Goal: Ask a question

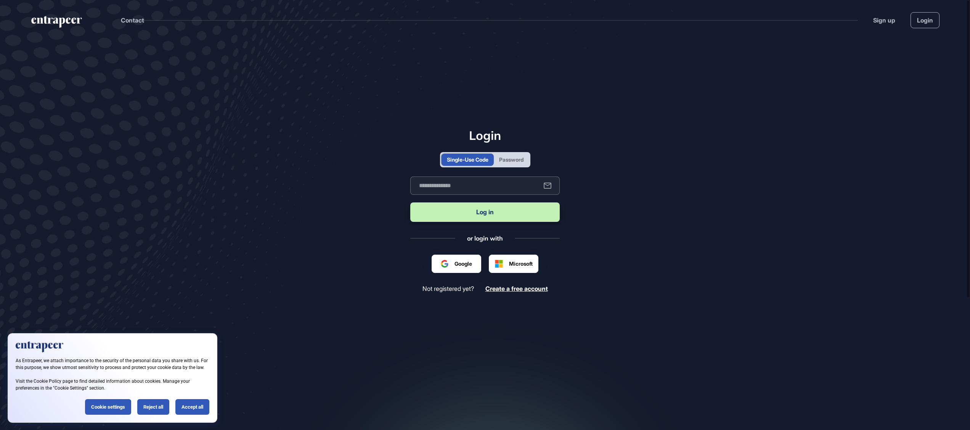
click at [464, 185] on input "text" at bounding box center [484, 186] width 149 height 18
type input "**********"
drag, startPoint x: 483, startPoint y: 211, endPoint x: 487, endPoint y: 212, distance: 4.6
click at [484, 211] on button "Log in" at bounding box center [484, 212] width 149 height 19
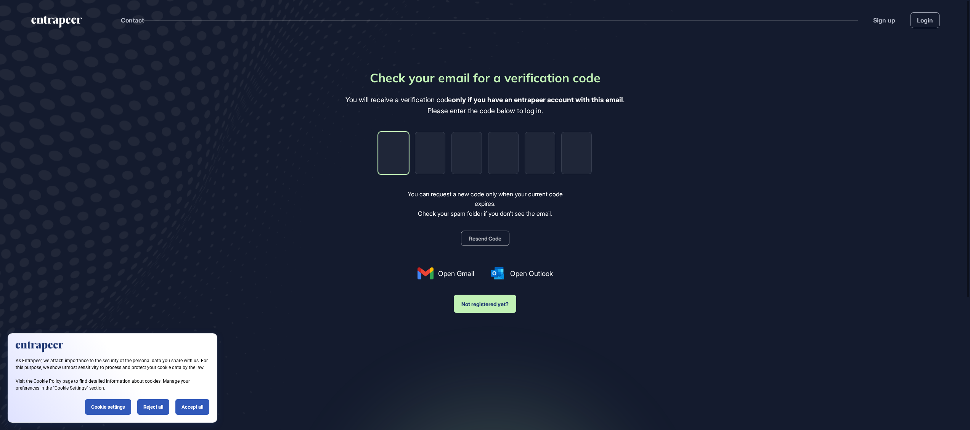
click at [395, 156] on input "tel" at bounding box center [393, 153] width 31 height 42
paste input "*"
type input "*"
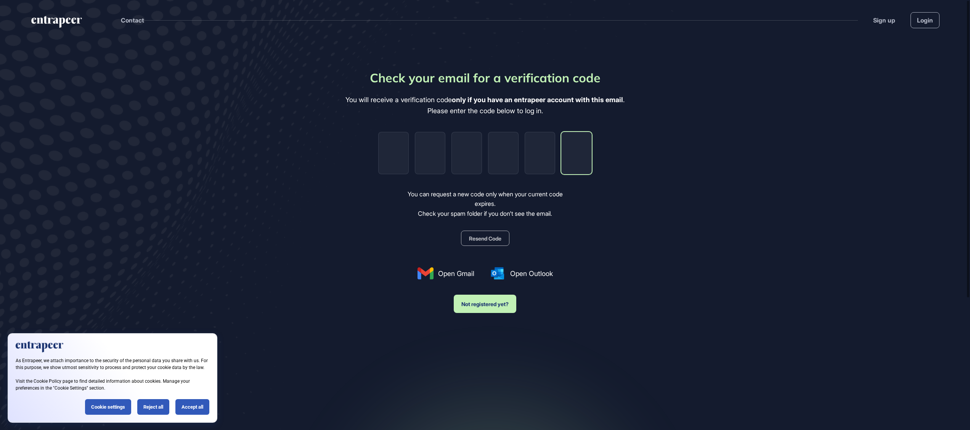
type input "*"
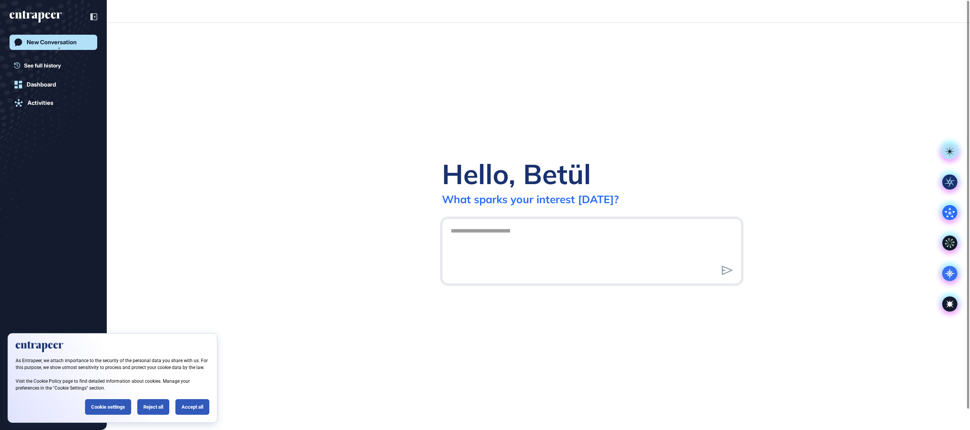
scroll to position [0, 0]
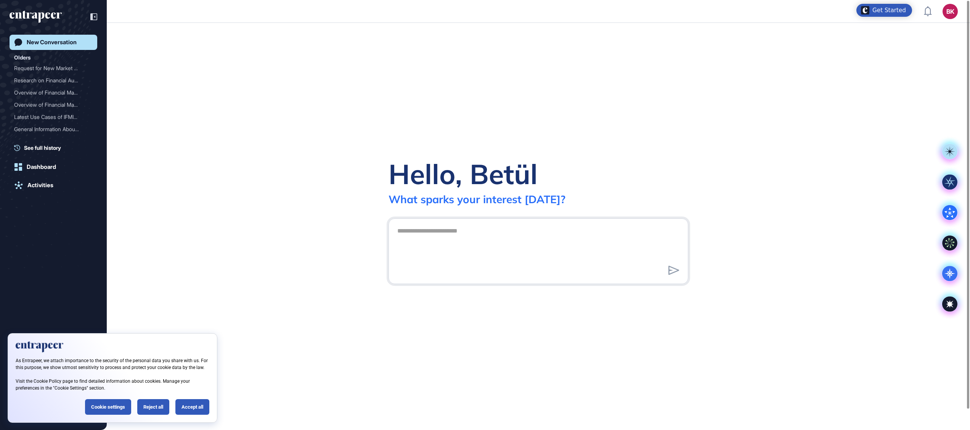
click at [423, 233] on textarea at bounding box center [538, 249] width 291 height 53
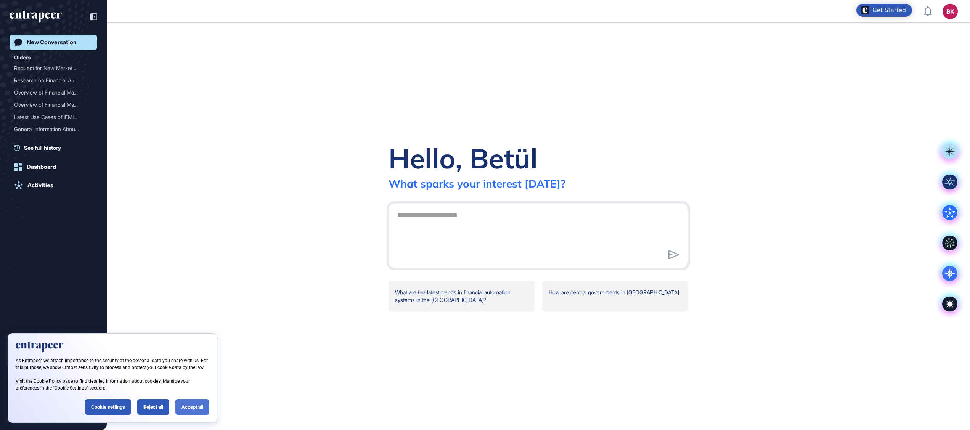
click at [185, 407] on div "Accept all" at bounding box center [192, 407] width 34 height 16
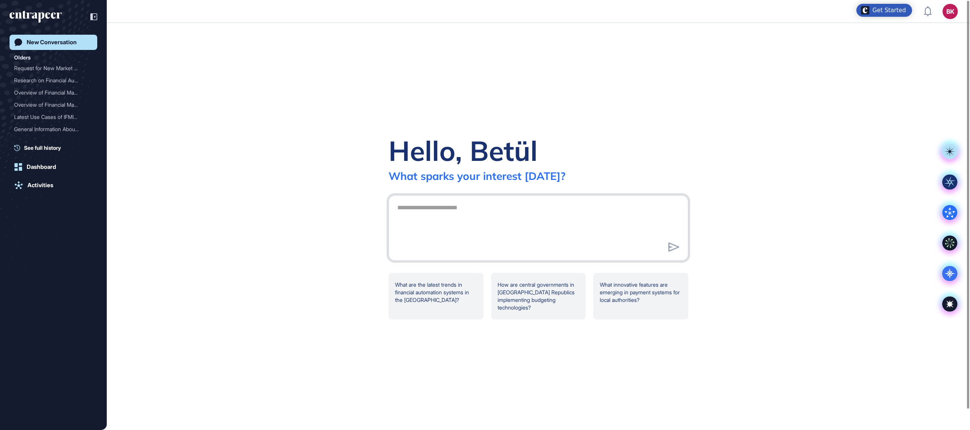
click at [441, 209] on textarea at bounding box center [538, 226] width 291 height 53
type textarea "**********"
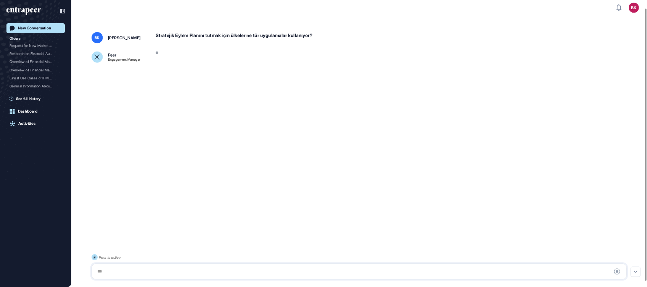
scroll to position [21, 0]
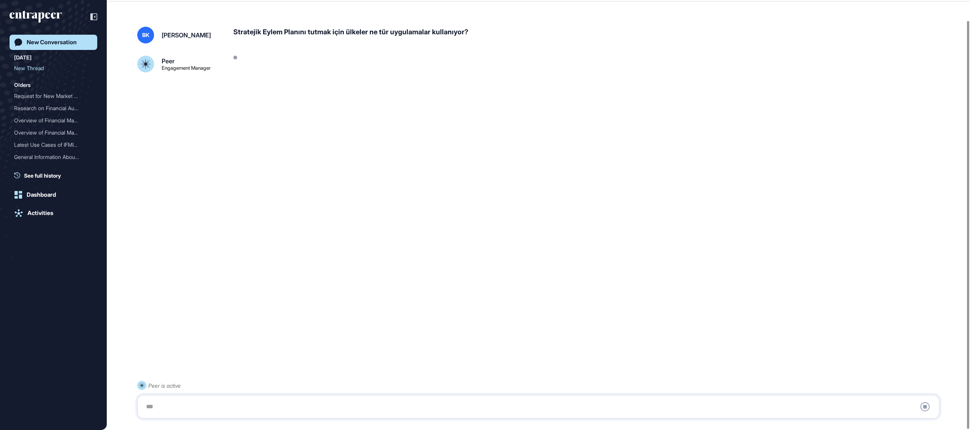
click at [309, 31] on div "Stratejik Eylem Planını tutmak için ülkeler ne tür uygulamalar kullanıyor?" at bounding box center [589, 35] width 712 height 17
copy div "Stratejik Eylem Planını tutmak için ülkeler ne tür uygulamalar kullanıyor?"
click at [354, 59] on div "Absolutely, Betül. Let me process your query now." at bounding box center [314, 61] width 162 height 11
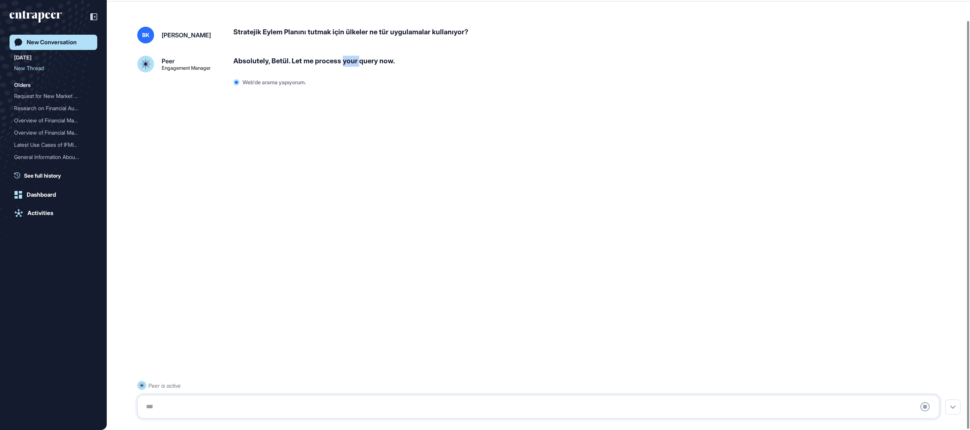
click at [354, 59] on div "Absolutely, Betül. Let me process your query now." at bounding box center [314, 61] width 162 height 11
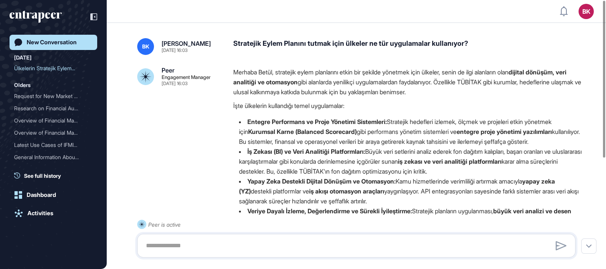
click at [330, 70] on p "Merhaba Betül, stratejik eylem planlarını etkin bir şekilde yönetmek için ülkel…" at bounding box center [407, 82] width 349 height 30
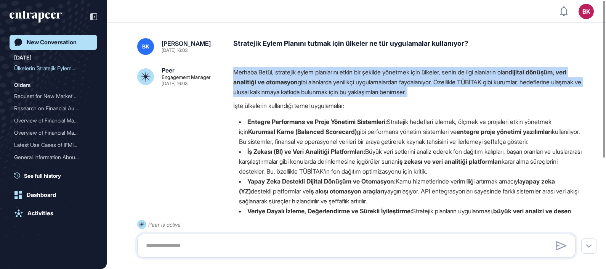
click at [330, 70] on p "Merhaba Betül, stratejik eylem planlarını etkin bir şekilde yönetmek için ülkel…" at bounding box center [407, 82] width 349 height 30
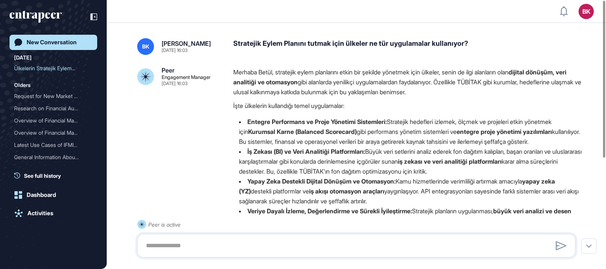
drag, startPoint x: 330, startPoint y: 70, endPoint x: 406, endPoint y: 108, distance: 84.6
click at [406, 108] on p "İşte ülkelerin kullandığı temel uygulamalar:" at bounding box center [407, 106] width 349 height 10
click at [442, 70] on p "Merhaba Betül, stratejik eylem planlarını etkin bir şekilde yönetmek için ülkel…" at bounding box center [407, 82] width 349 height 30
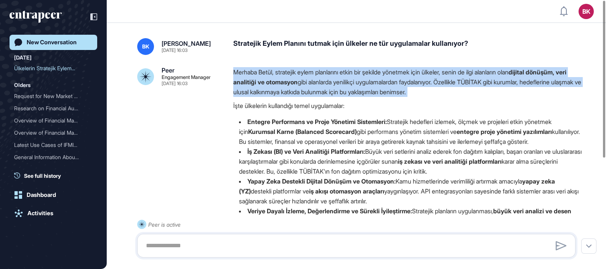
click at [442, 70] on p "Merhaba Betül, stratejik eylem planlarını etkin bir şekilde yönetmek için ülkel…" at bounding box center [407, 82] width 349 height 30
click at [289, 95] on p "Merhaba Betül, stratejik eylem planlarını etkin bir şekilde yönetmek için ülkel…" at bounding box center [407, 82] width 349 height 30
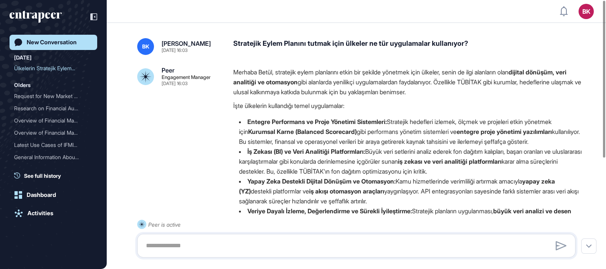
click at [313, 81] on p "Merhaba Betül, stratejik eylem planlarını etkin bir şekilde yönetmek için ülkel…" at bounding box center [407, 82] width 349 height 30
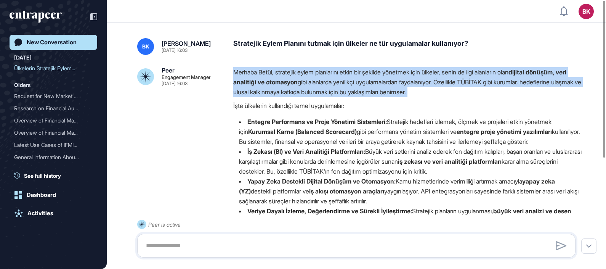
click at [313, 81] on p "Merhaba Betül, stratejik eylem planlarını etkin bir şekilde yönetmek için ülkel…" at bounding box center [407, 82] width 349 height 30
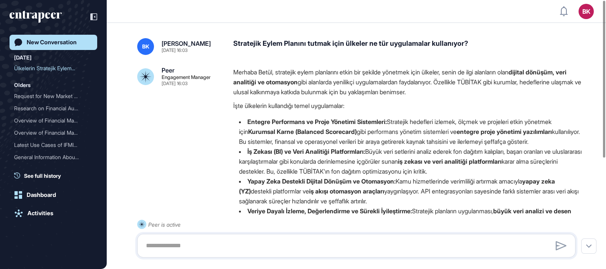
drag, startPoint x: 313, startPoint y: 81, endPoint x: 394, endPoint y: 101, distance: 83.3
click at [395, 98] on div "Merhaba Betül, stratejik eylem planlarını etkin bir şekilde yönetmek için ülkel…" at bounding box center [407, 154] width 349 height 175
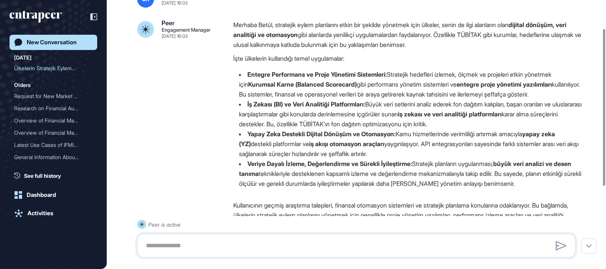
scroll to position [95, 0]
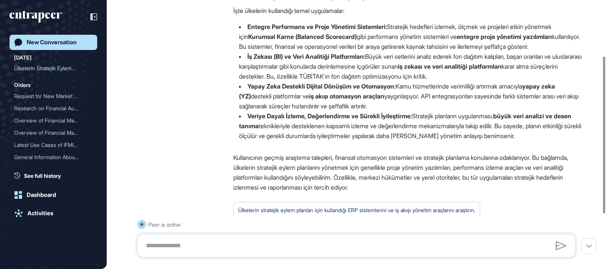
click at [320, 29] on strong "Entegre Performans ve Proje Yönetimi Sistemleri:" at bounding box center [318, 27] width 140 height 8
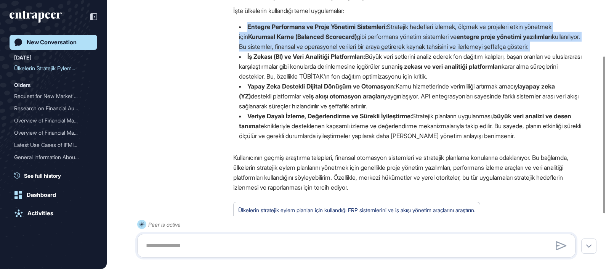
click at [320, 29] on strong "Entegre Performans ve Proje Yönetimi Sistemleri:" at bounding box center [318, 27] width 140 height 8
click at [445, 49] on li "Entegre Performans ve Proje Yönetimi Sistemleri: Stratejik hedefleri izlemek, ö…" at bounding box center [407, 37] width 349 height 30
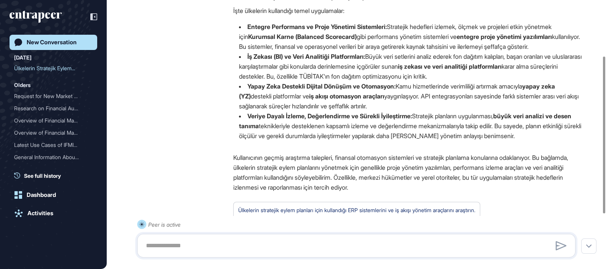
click at [389, 34] on li "Entegre Performans ve Proje Yönetimi Sistemleri: Stratejik hedefleri izlemek, ö…" at bounding box center [407, 37] width 349 height 30
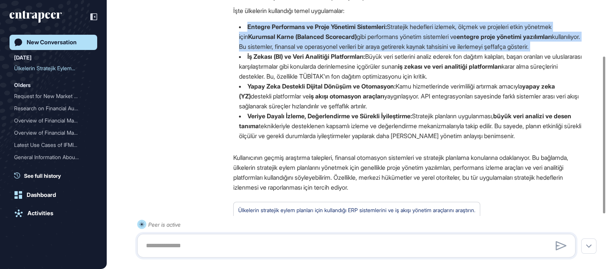
click at [389, 34] on li "Entegre Performans ve Proje Yönetimi Sistemleri: Stratejik hedefleri izlemek, ö…" at bounding box center [407, 37] width 349 height 30
drag, startPoint x: 389, startPoint y: 34, endPoint x: 335, endPoint y: 53, distance: 57.3
click at [335, 51] on li "Entegre Performans ve Proje Yönetimi Sistemleri: Stratejik hedefleri izlemek, ö…" at bounding box center [407, 37] width 349 height 30
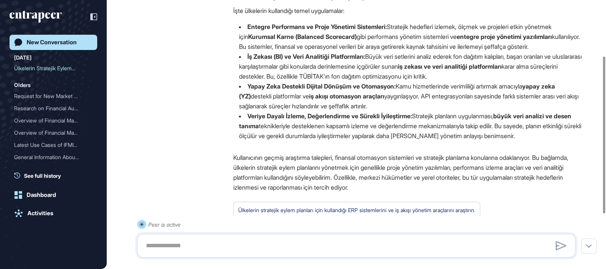
click at [307, 60] on strong "İş Zekası (BI) ve Veri Analitiği Platformları:" at bounding box center [307, 57] width 118 height 8
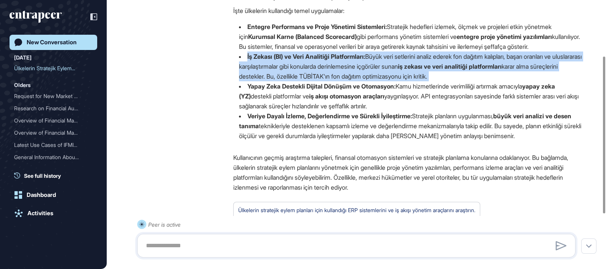
click at [307, 60] on strong "İş Zekası (BI) ve Veri Analitiği Platformları:" at bounding box center [307, 57] width 118 height 8
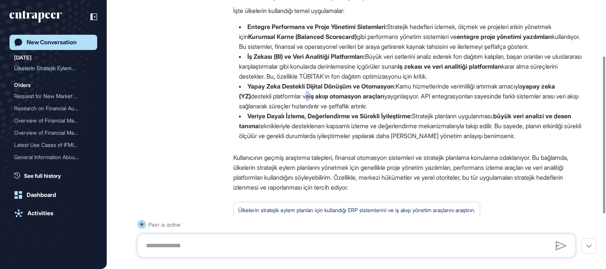
drag, startPoint x: 307, startPoint y: 63, endPoint x: 312, endPoint y: 103, distance: 39.7
click at [312, 103] on li "Yapay Zeka Destekli Dijital Dönüşüm ve Otomasyon: Kamu hizmetlerinde verimliliğ…" at bounding box center [407, 96] width 349 height 30
click at [312, 102] on li "Yapay Zeka Destekli Dijital Dönüşüm ve Otomasyon: Kamu hizmetlerinde verimliliğ…" at bounding box center [407, 96] width 349 height 30
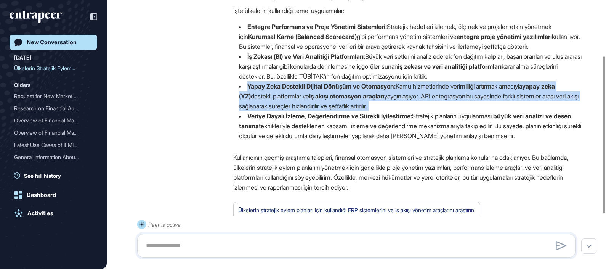
click at [312, 102] on li "Yapay Zeka Destekli Dijital Dönüşüm ve Otomasyon: Kamu hizmetlerinde verimliliğ…" at bounding box center [407, 96] width 349 height 30
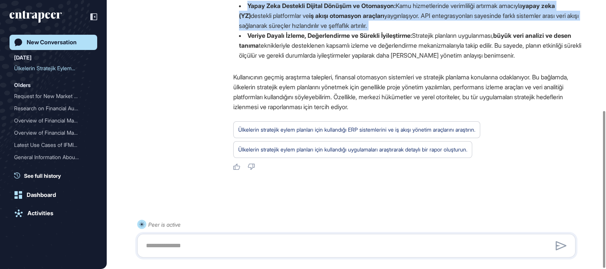
scroll to position [189, 0]
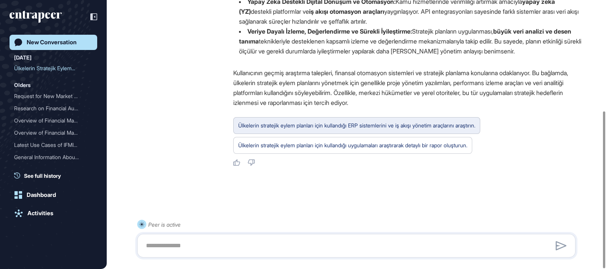
click at [391, 126] on div "Ülkelerin stratejik eylem planları için kullandığı ERP sistemlerini ve iş akışı…" at bounding box center [356, 126] width 237 height 10
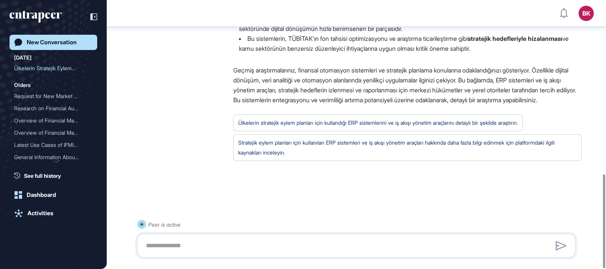
scroll to position [496, 0]
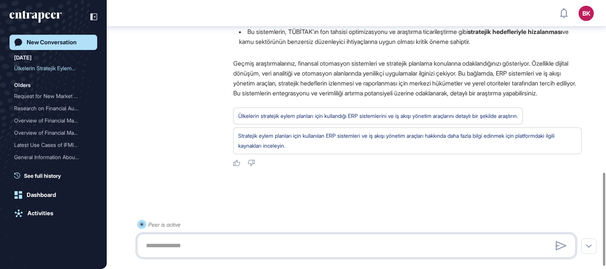
click at [245, 245] on textarea at bounding box center [356, 245] width 430 height 15
type textarea "**********"
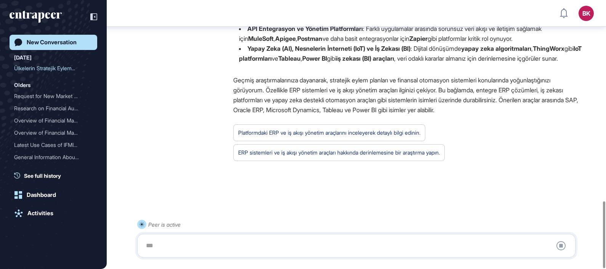
scroll to position [806, 0]
click at [292, 243] on textarea at bounding box center [356, 245] width 430 height 15
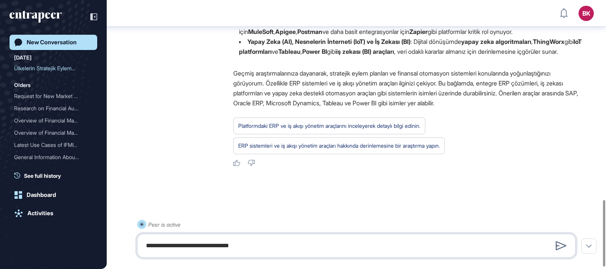
type textarea "**********"
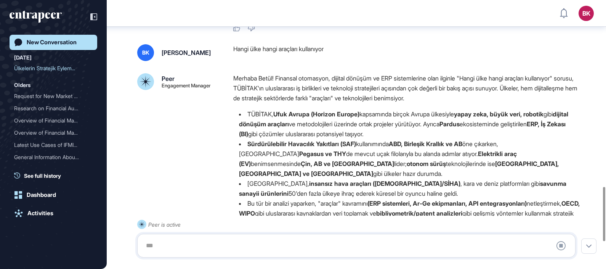
scroll to position [917, 0]
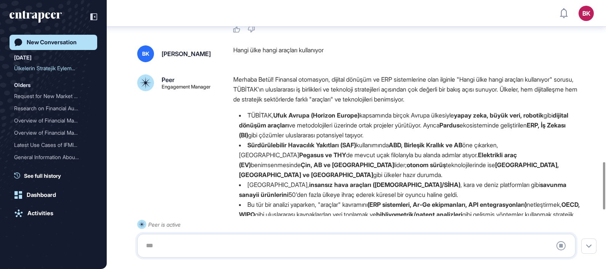
drag, startPoint x: 253, startPoint y: 164, endPoint x: 435, endPoint y: 162, distance: 181.9
click at [435, 140] on li "TÜBİTAK, Ufuk Avrupa (Horizon Europe) kapsamında birçok Avrupa ülkesiyle yapay …" at bounding box center [407, 125] width 349 height 30
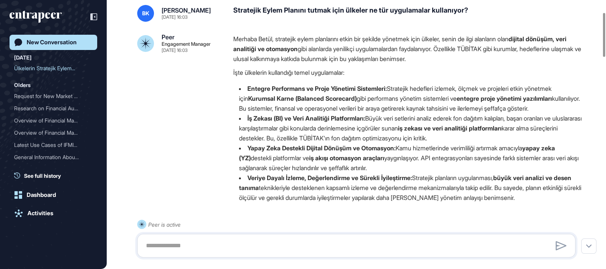
scroll to position [0, 0]
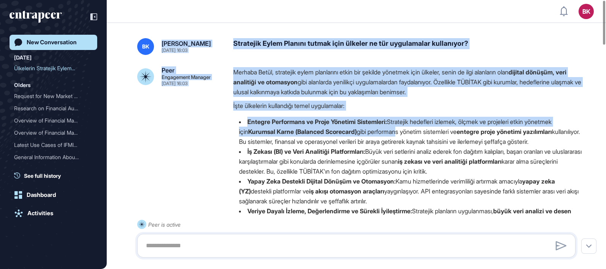
drag, startPoint x: 157, startPoint y: 40, endPoint x: 410, endPoint y: 136, distance: 270.0
click at [410, 136] on div "BK [PERSON_NAME] [DATE] 16:03 Stratejik Eylem Planını tutmak için ülkeler ne tü…" at bounding box center [356, 192] width 439 height 308
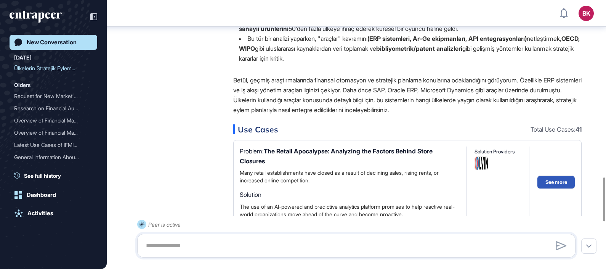
scroll to position [1035, 0]
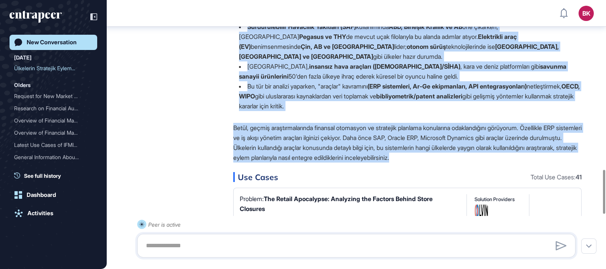
click at [551, 162] on p "Betül, geçmiş araştırmalarında finansal otomasyon ve stratejik planlama konular…" at bounding box center [407, 143] width 349 height 40
copy div "Lorem Ipsumdol Sit 08, 7132 33:39 Ametconse Adipi Elitsed doeius temp incidid u…"
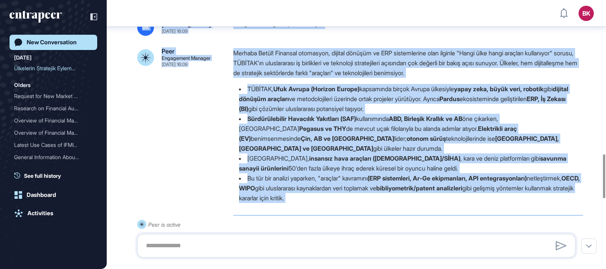
scroll to position [940, 0]
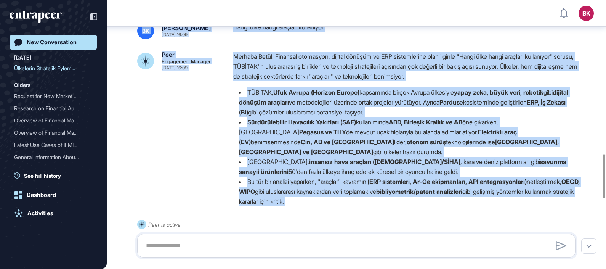
click at [495, 81] on p "Merhaba Betül! Finansal otomasyon, dijital dönüşüm ve ERP sistemlerine olan ilg…" at bounding box center [407, 66] width 349 height 30
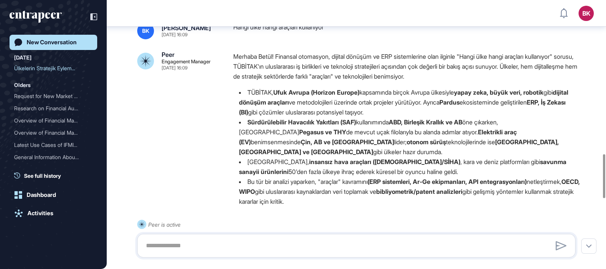
click at [325, 117] on li "TÜBİTAK, Ufuk Avrupa (Horizon Europe) kapsamında birçok Avrupa ülkesiyle yapay …" at bounding box center [407, 102] width 349 height 30
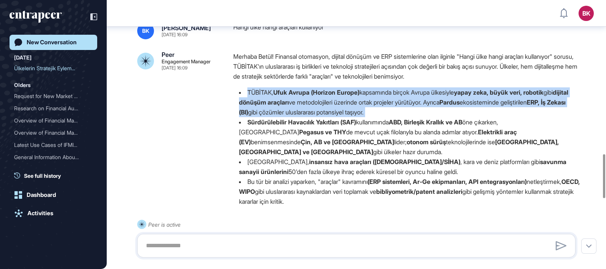
click at [325, 117] on li "TÜBİTAK, Ufuk Avrupa (Horizon Europe) kapsamında birçok Avrupa ülkesiyle yapay …" at bounding box center [407, 102] width 349 height 30
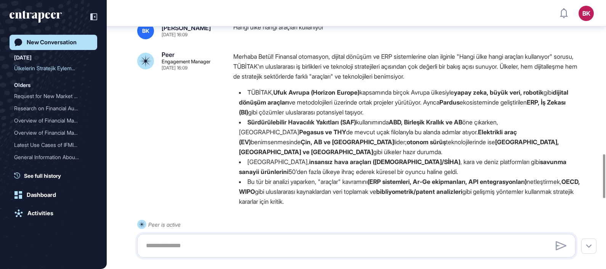
drag, startPoint x: 325, startPoint y: 132, endPoint x: 377, endPoint y: 154, distance: 56.7
click at [377, 154] on li "Sürdürülebilir Havacılık Yakıtları (SAF) kullanımında ABD, Birleşik Krallık ve …" at bounding box center [407, 137] width 349 height 40
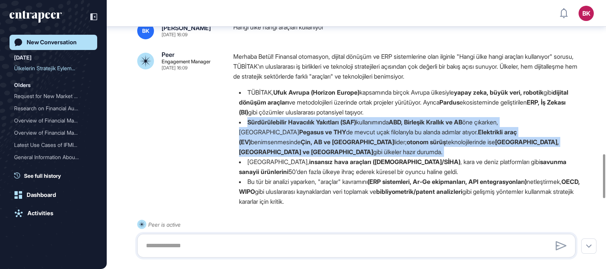
click at [377, 154] on li "Sürdürülebilir Havacılık Yakıtları (SAF) kullanımında ABD, Birleşik Krallık ve …" at bounding box center [407, 137] width 349 height 40
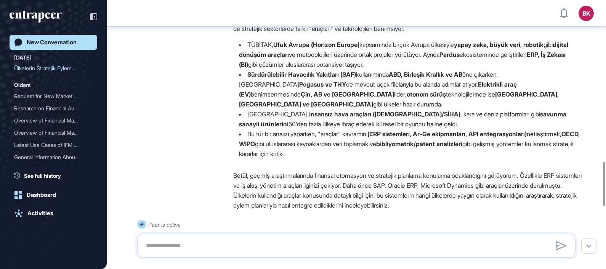
click at [234, 66] on div "Merhaba Betül! Finansal otomasyon, dijital dönüşüm ve ERP sistemlerine olan ilg…" at bounding box center [407, 84] width 349 height 161
drag, startPoint x: 235, startPoint y: 73, endPoint x: 519, endPoint y: 176, distance: 302.0
click at [519, 159] on ul "TÜBİTAK, Ufuk Avrupa (Horizon Europe) kapsamında birçok Avrupa ülkesiyle yapay …" at bounding box center [407, 99] width 349 height 119
copy ul "LOREMIP, Dolo Sitame (Consect Adipis) elitseddoe tempor Incidi utlaboree dolor …"
